Goal: Task Accomplishment & Management: Use online tool/utility

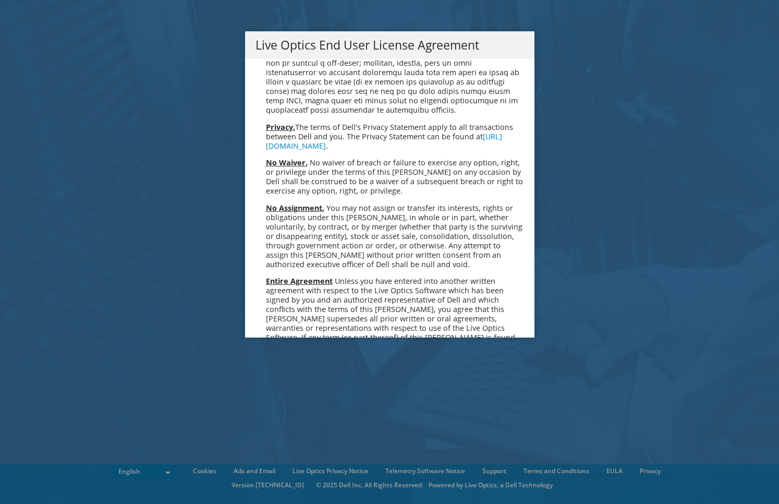
scroll to position [3822, 0]
click at [265, 435] on link "Accept" at bounding box center [282, 447] width 53 height 25
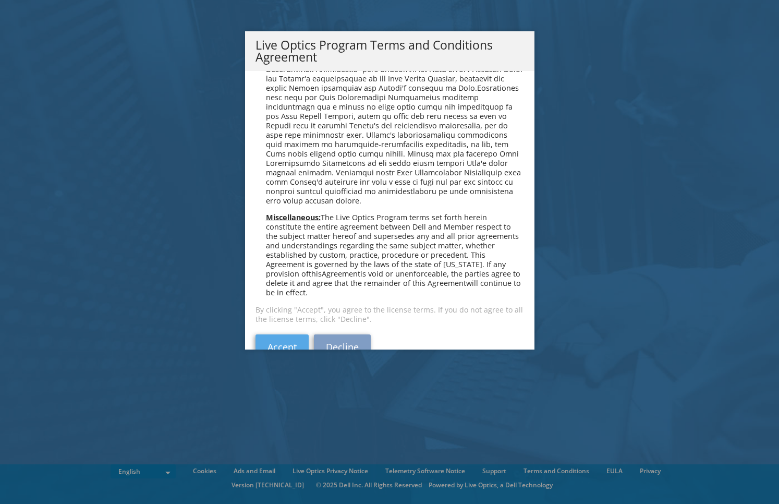
scroll to position [719, 0]
click at [276, 335] on link "Accept" at bounding box center [282, 347] width 53 height 25
click at [281, 335] on link "Accept" at bounding box center [282, 347] width 53 height 25
click at [346, 213] on span "The Live Optics Program terms set forth herein constitute the entire agreement …" at bounding box center [393, 255] width 255 height 85
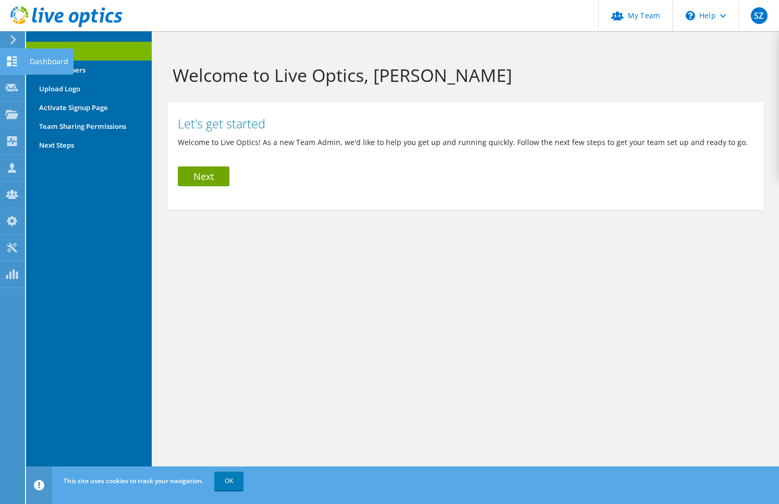
click at [16, 68] on div at bounding box center [12, 62] width 13 height 11
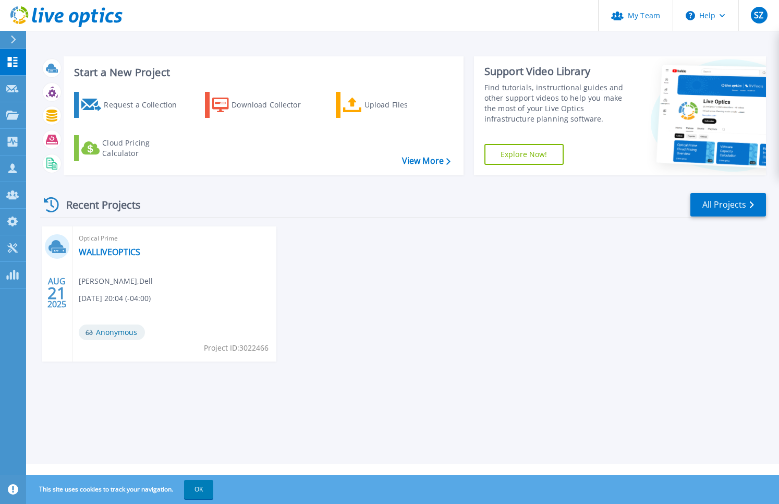
drag, startPoint x: 59, startPoint y: 246, endPoint x: 46, endPoint y: 308, distance: 63.3
click at [46, 308] on div "AUG 21 2025" at bounding box center [57, 293] width 30 height 135
click at [59, 308] on div "AUG 21 2025" at bounding box center [57, 293] width 20 height 38
click at [109, 250] on link "WALLIVEOPTICS" at bounding box center [110, 252] width 62 height 10
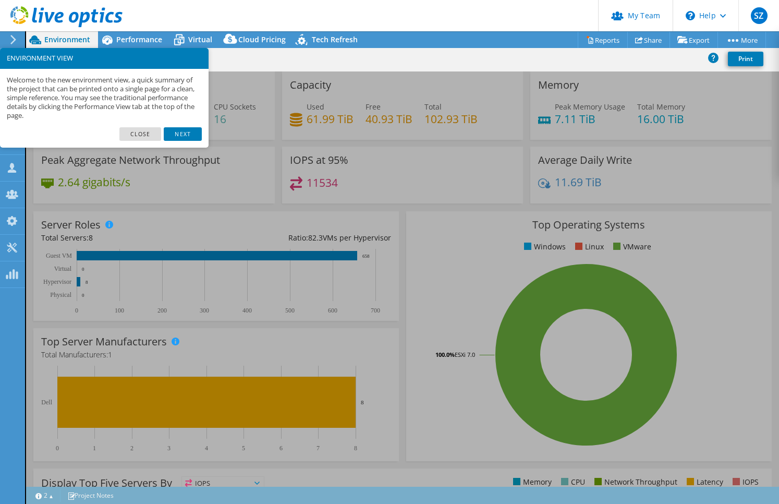
select select "USD"
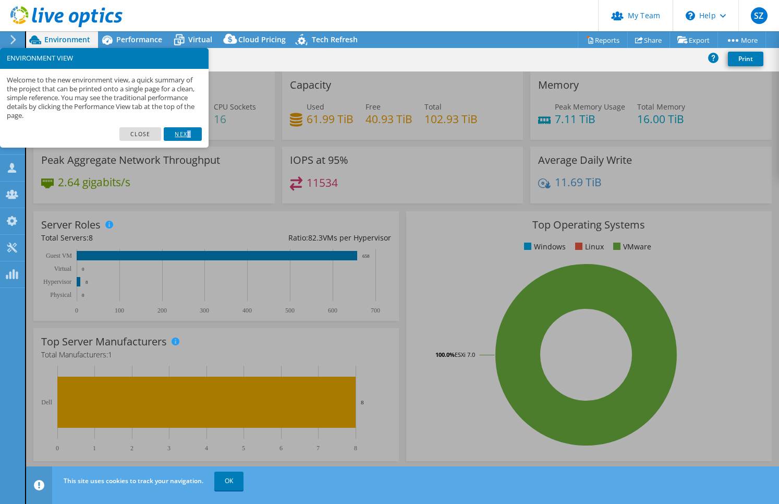
click at [191, 131] on link "Next" at bounding box center [183, 134] width 38 height 14
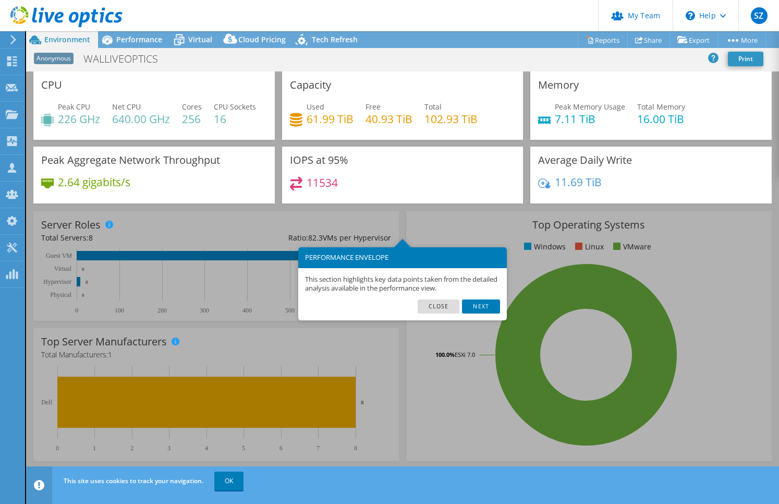
click at [191, 131] on div "CPU Peak CPU 226 GHz Net CPU 640.00 GHz Cores 256 CPU Sockets 16" at bounding box center [153, 105] width 241 height 68
click at [489, 302] on link "Next" at bounding box center [481, 306] width 38 height 14
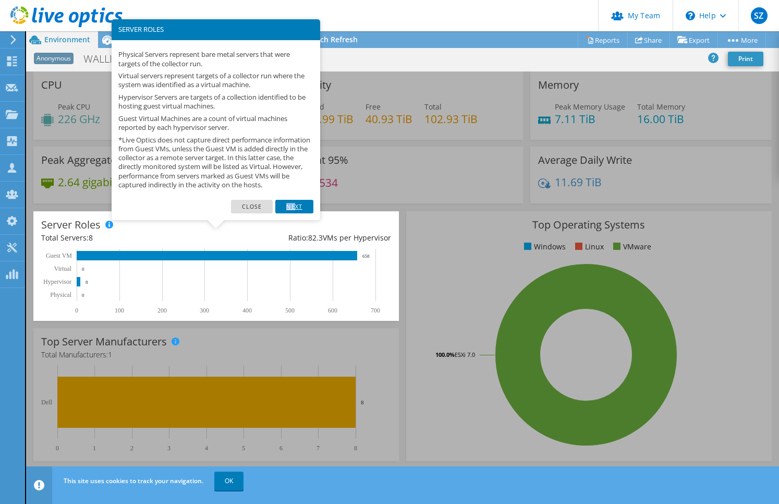
drag, startPoint x: 296, startPoint y: 214, endPoint x: 298, endPoint y: 209, distance: 5.8
click at [298, 209] on link "Next" at bounding box center [294, 207] width 38 height 14
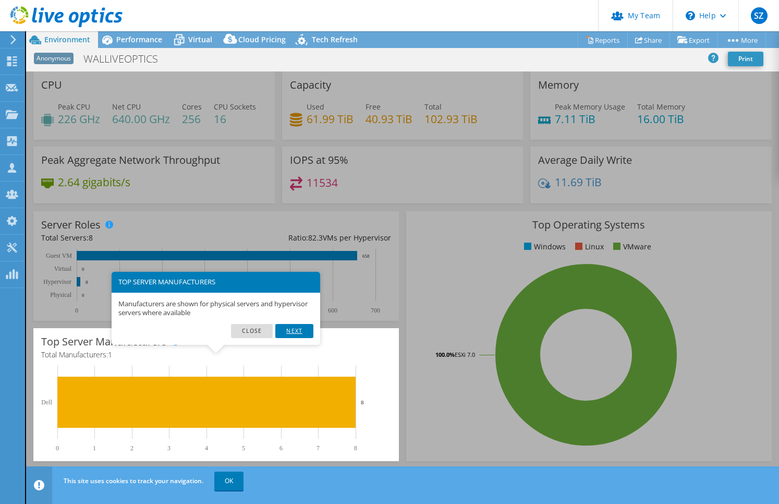
click at [291, 330] on link "Next" at bounding box center [294, 331] width 38 height 14
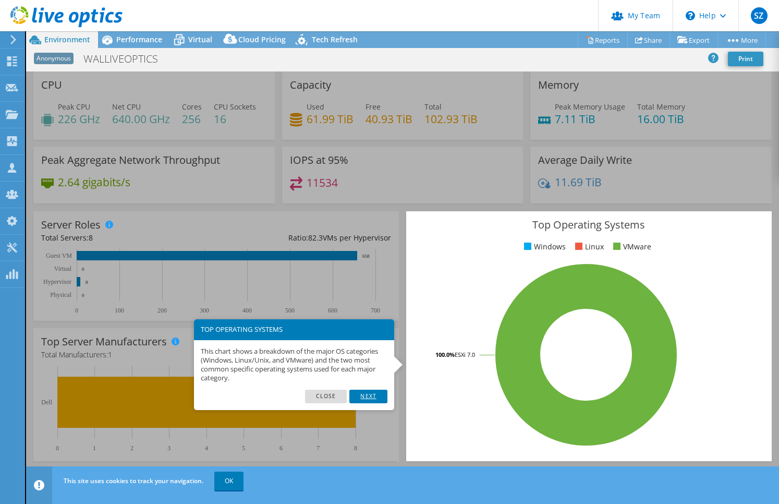
click at [366, 400] on link "Next" at bounding box center [368, 397] width 38 height 14
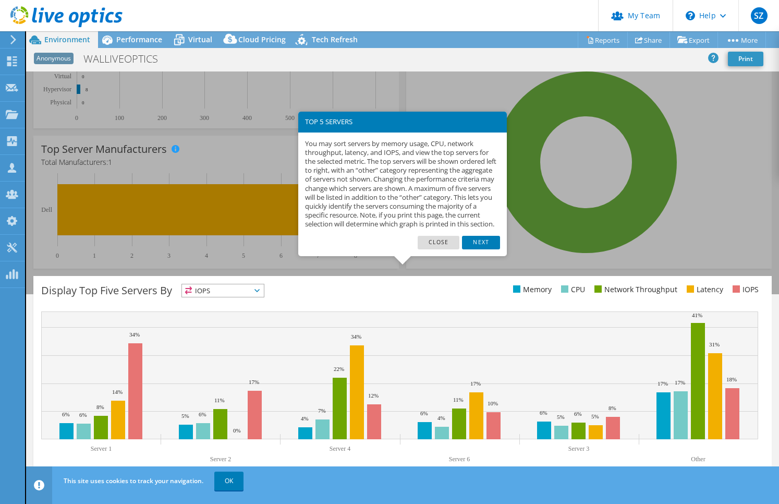
click at [493, 236] on div "You may sort servers by memory usage, CPU, network throughput, latency, and IOP…" at bounding box center [402, 183] width 209 height 103
click at [488, 249] on link "Next" at bounding box center [481, 243] width 38 height 14
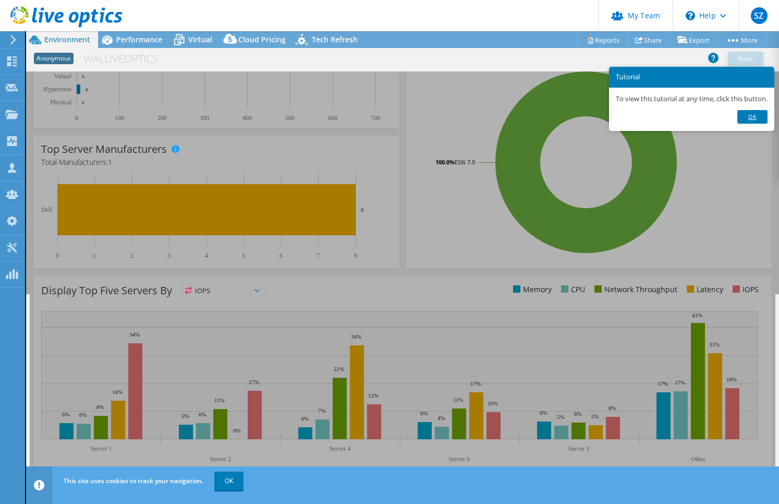
click at [747, 119] on link "Ok" at bounding box center [752, 117] width 30 height 14
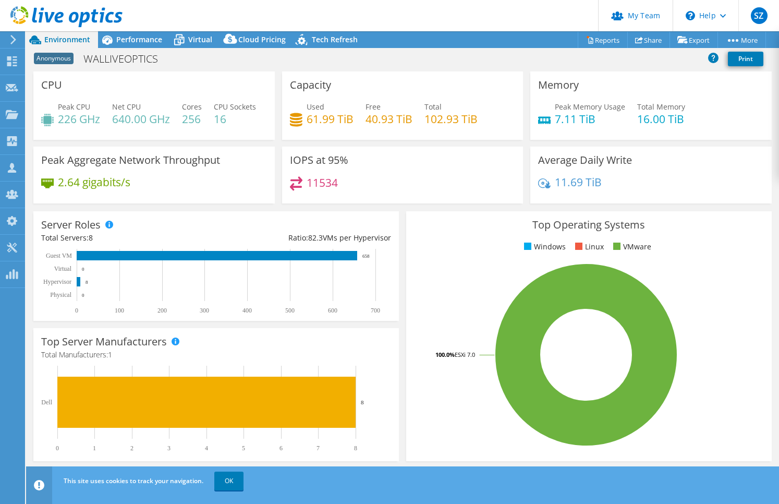
scroll to position [0, 0]
